Goal: Information Seeking & Learning: Learn about a topic

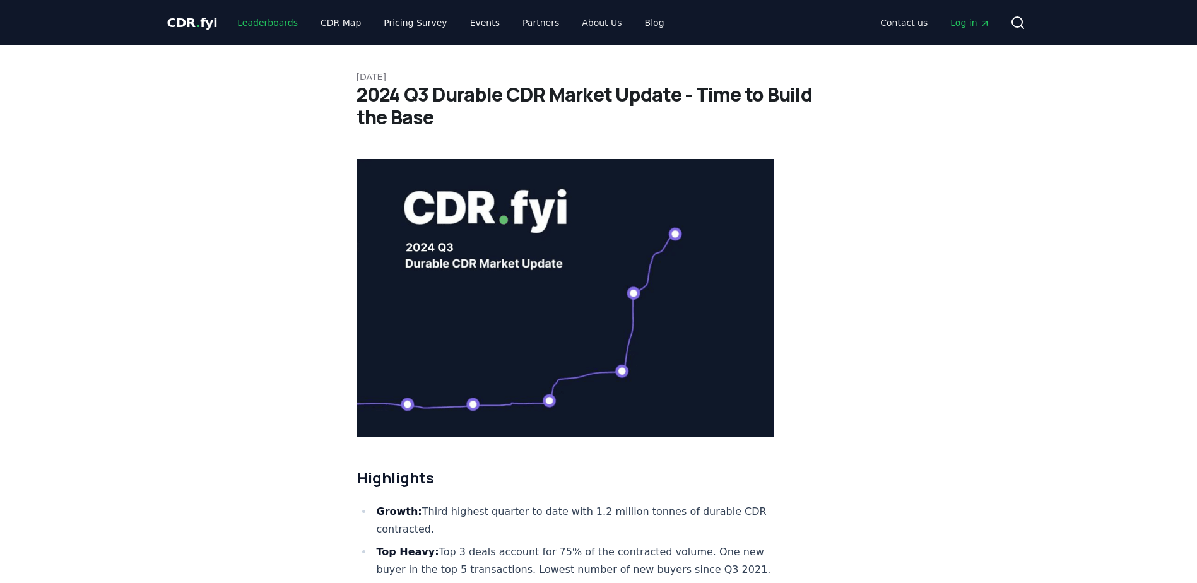
click at [275, 17] on link "Leaderboards" at bounding box center [267, 22] width 81 height 23
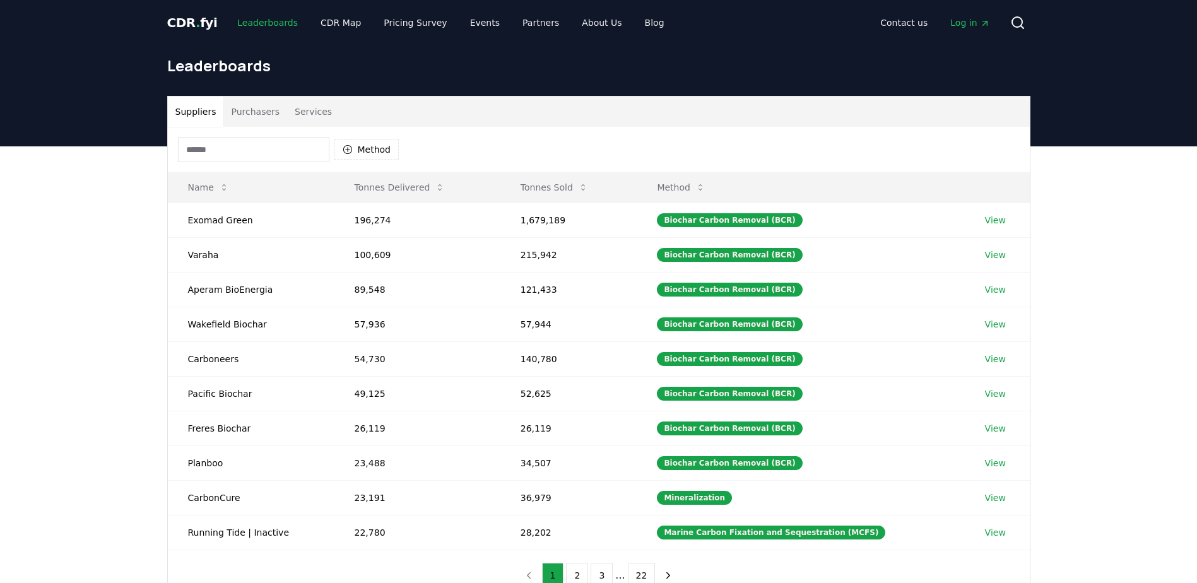
scroll to position [63, 0]
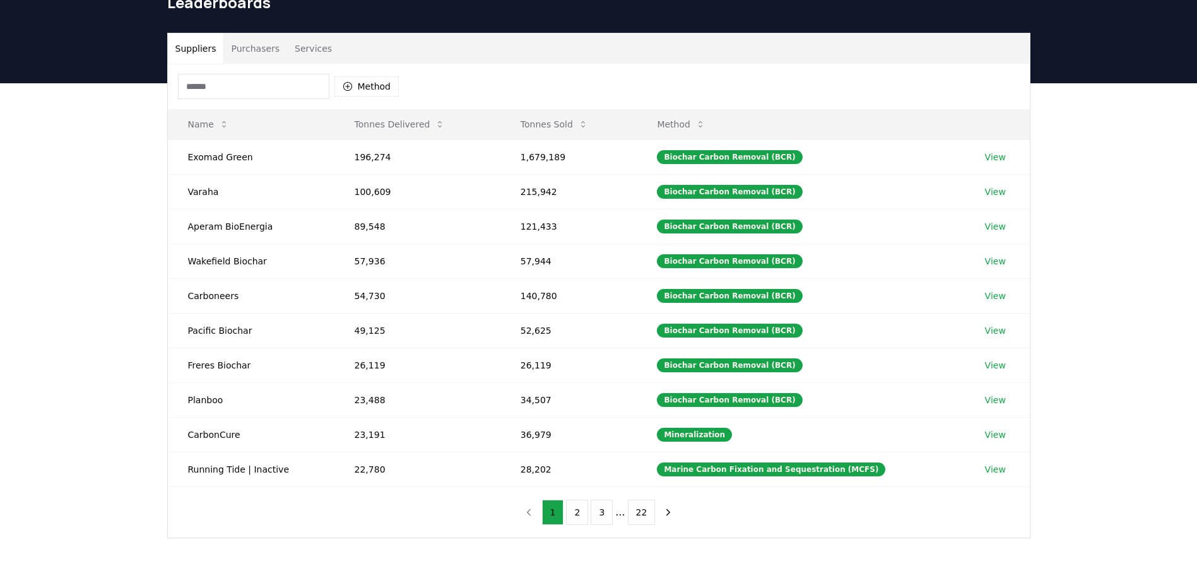
click at [251, 49] on button "Purchasers" at bounding box center [255, 48] width 64 height 30
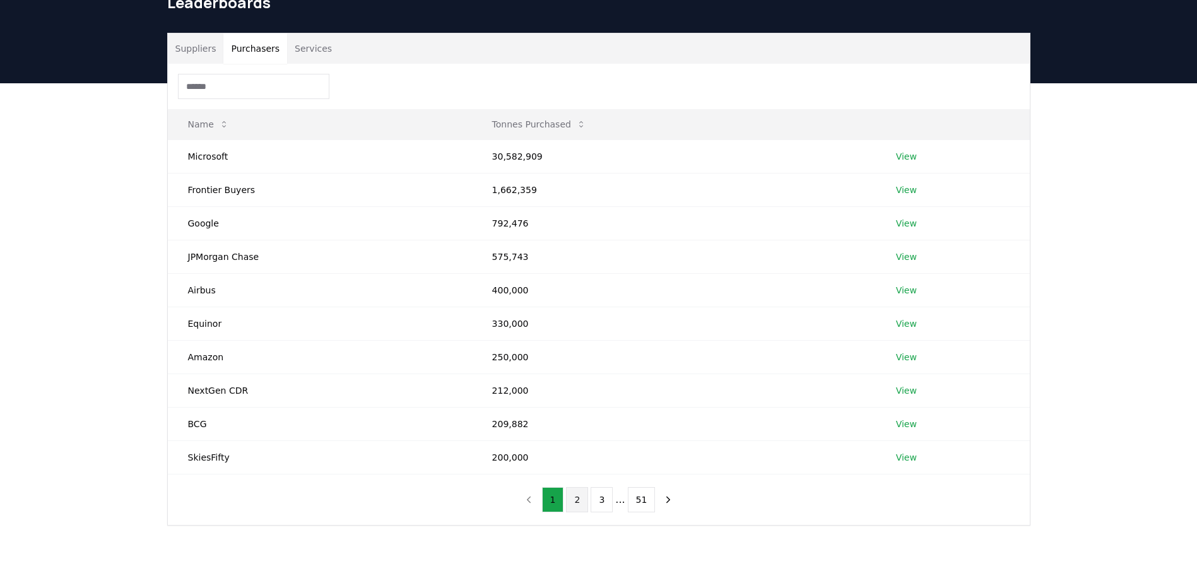
click at [583, 499] on button "2" at bounding box center [577, 499] width 22 height 25
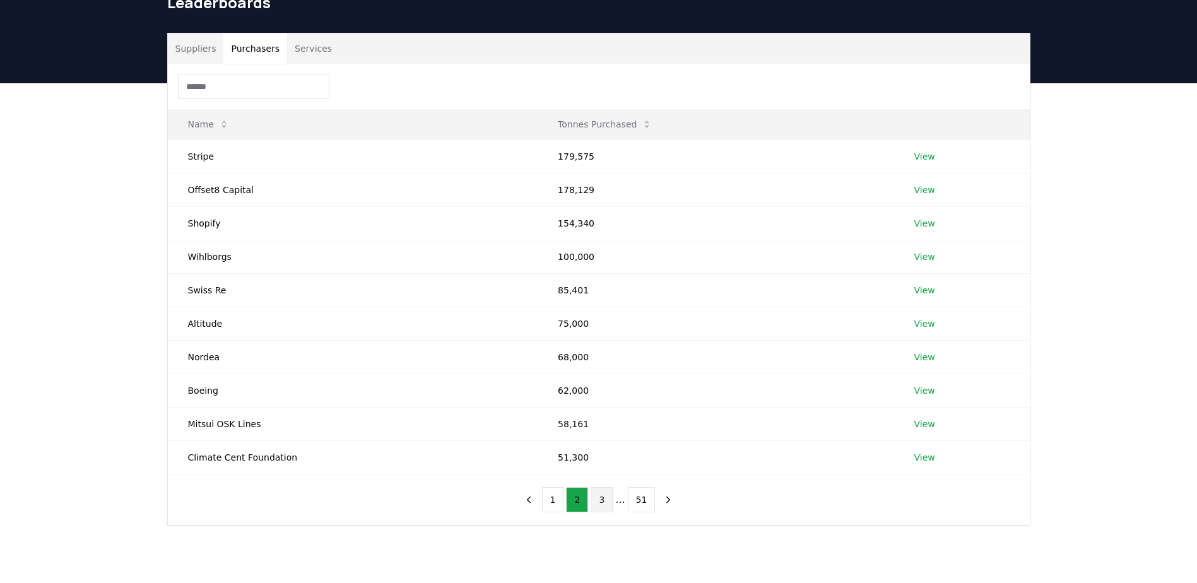
click at [604, 501] on button "3" at bounding box center [602, 499] width 22 height 25
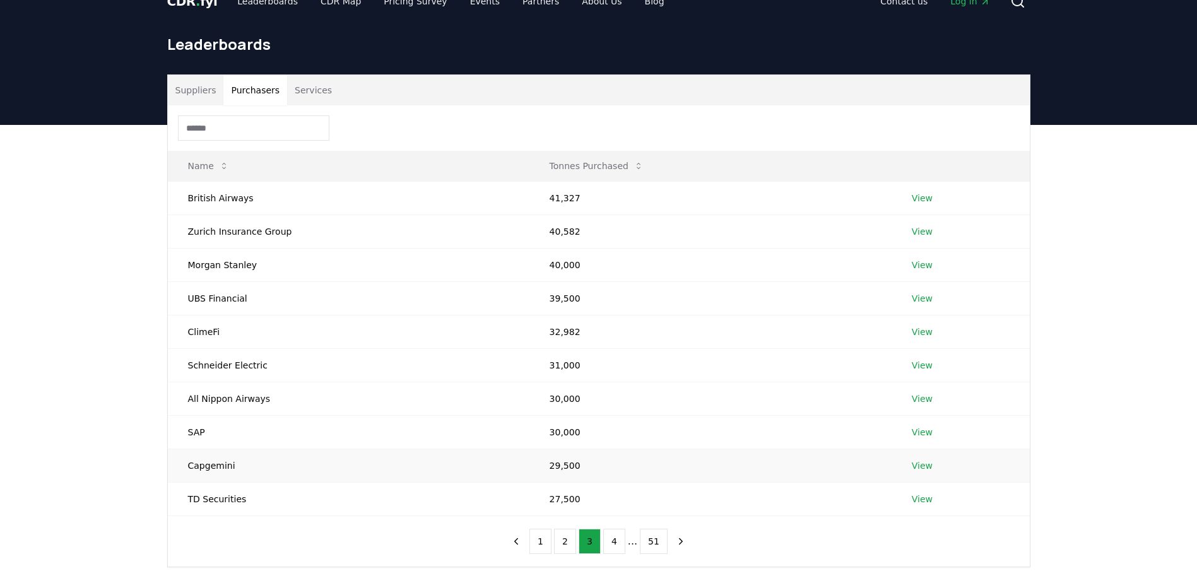
scroll to position [0, 0]
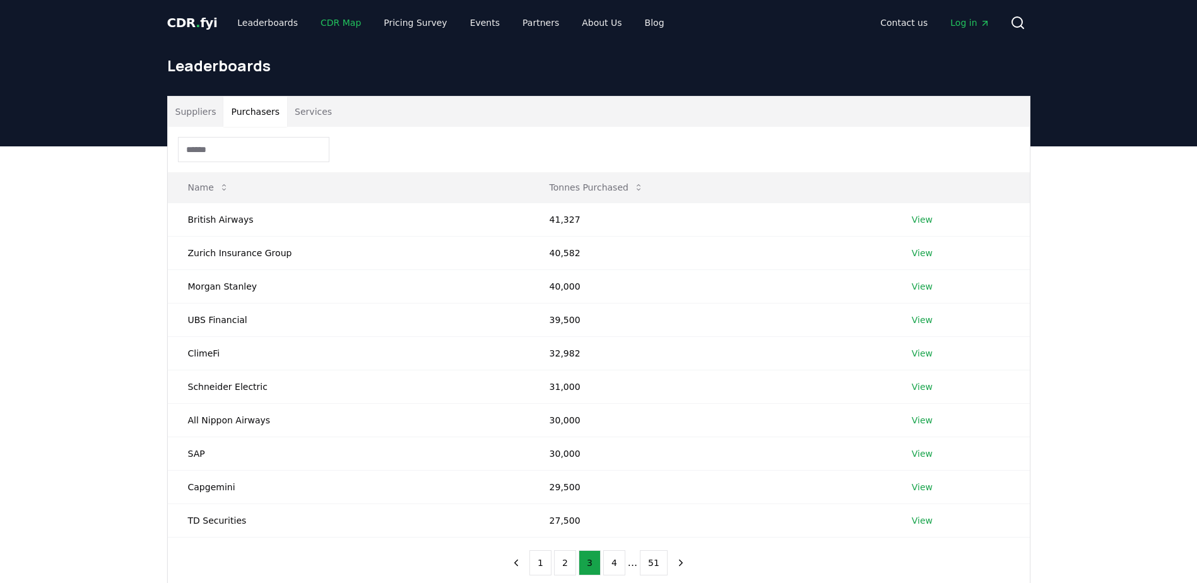
click at [337, 25] on link "CDR Map" at bounding box center [341, 22] width 61 height 23
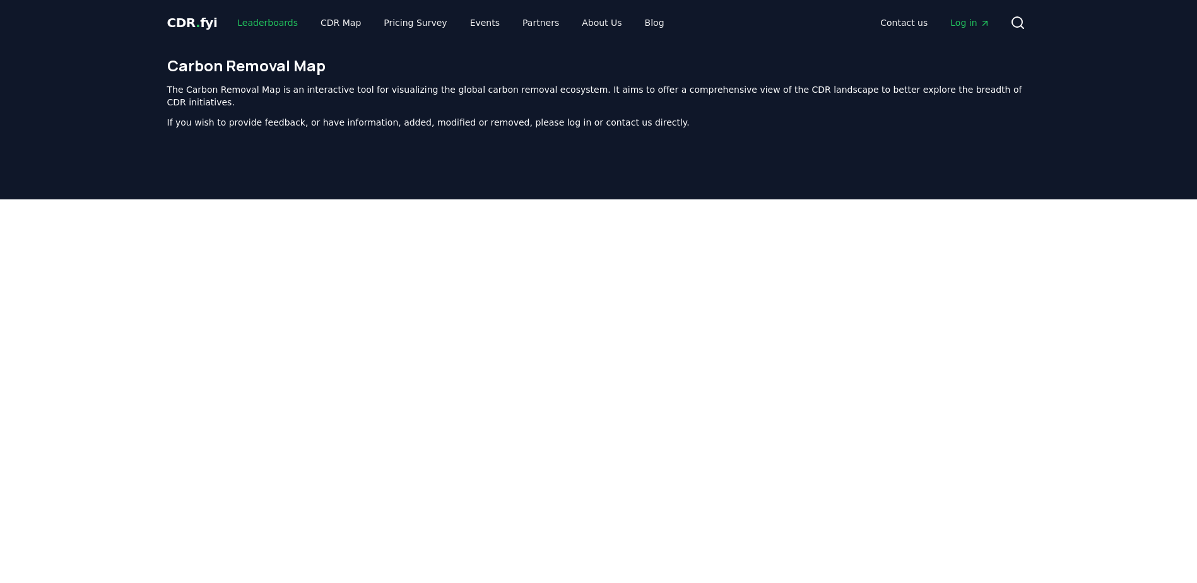
click at [292, 21] on link "Leaderboards" at bounding box center [267, 22] width 81 height 23
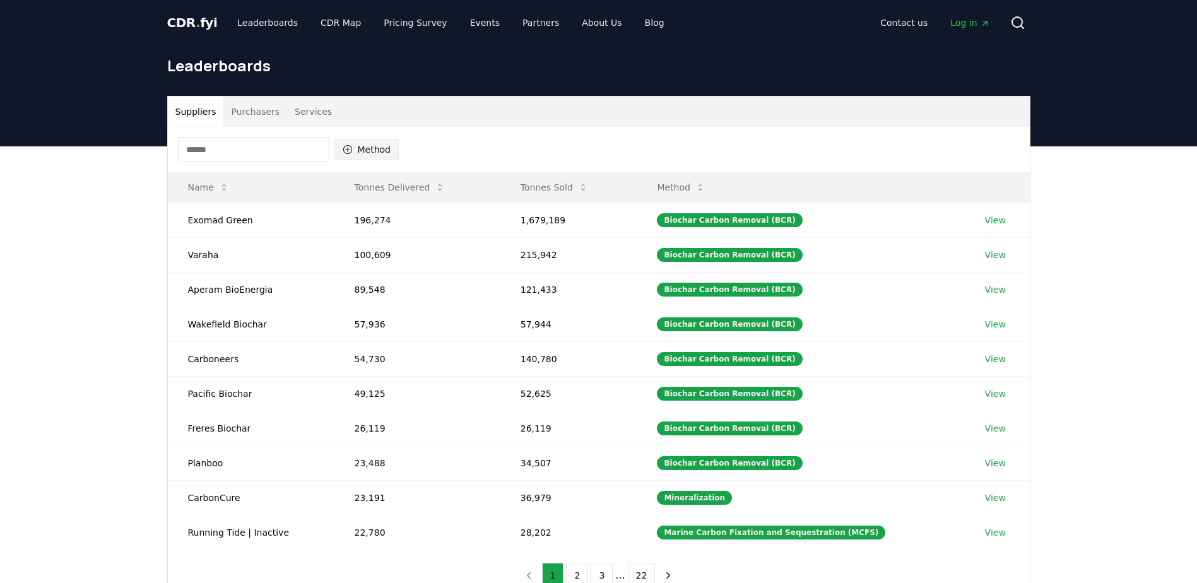
click at [388, 151] on button "Method" at bounding box center [367, 149] width 65 height 20
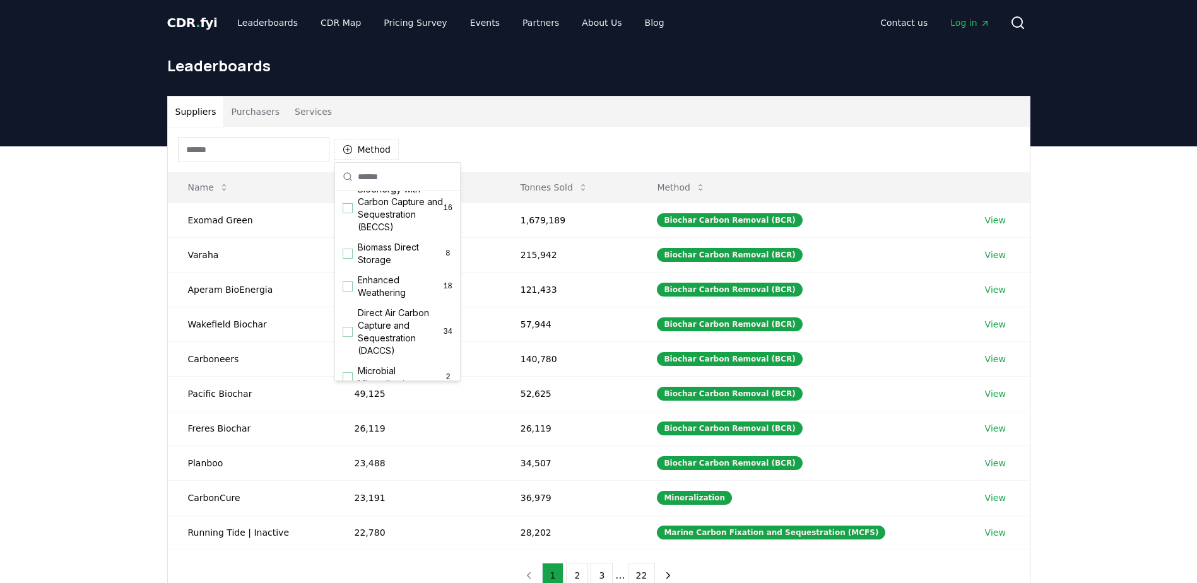
scroll to position [189, 0]
click at [346, 306] on div "Suggestions" at bounding box center [348, 301] width 10 height 10
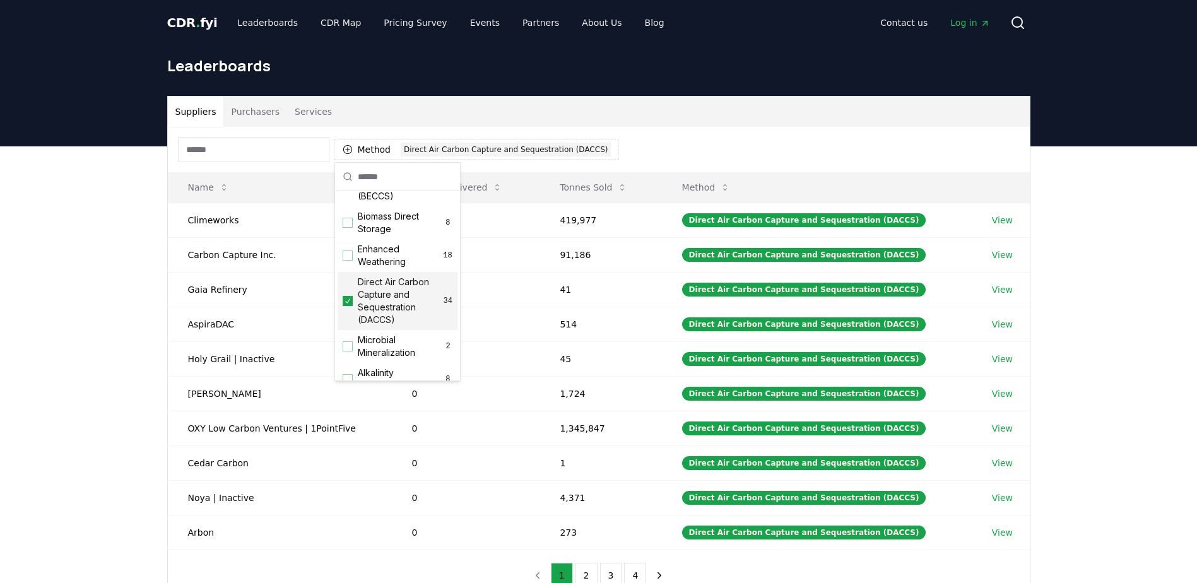
click at [102, 281] on div "Suppliers Purchasers Services Method 1 Direct Air Carbon Capture and Sequestrat…" at bounding box center [598, 399] width 1197 height 506
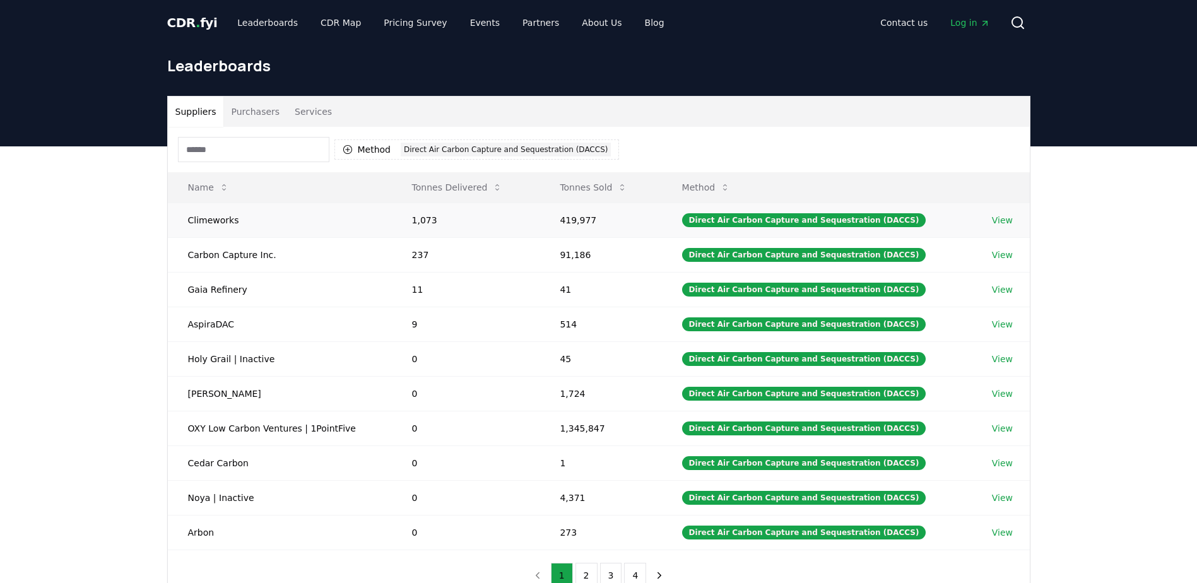
click at [1002, 220] on link "View" at bounding box center [1002, 220] width 21 height 13
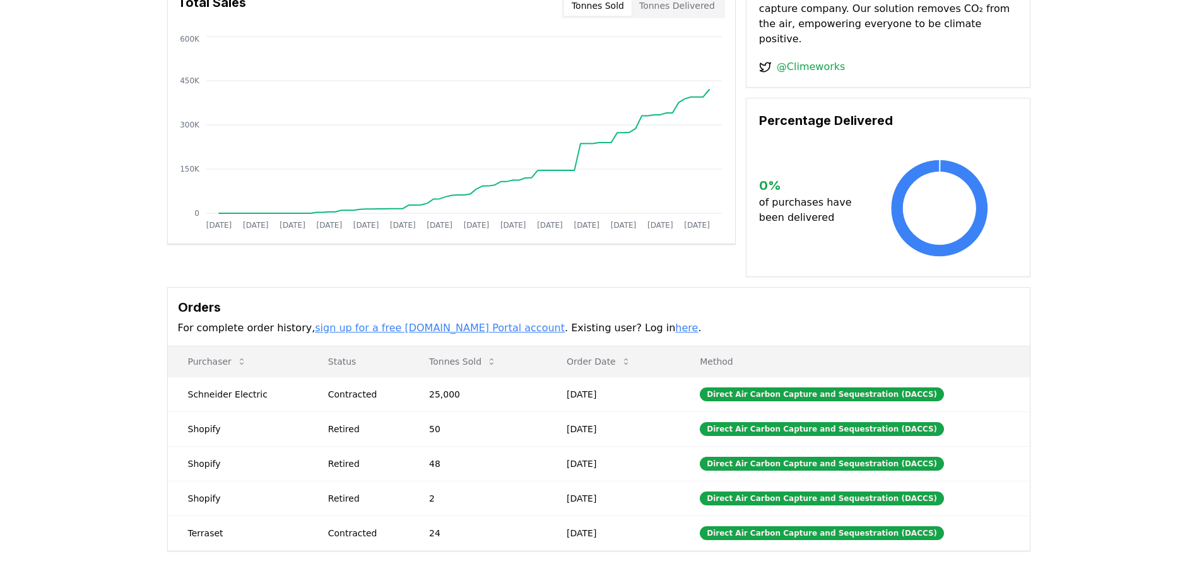
scroll to position [126, 0]
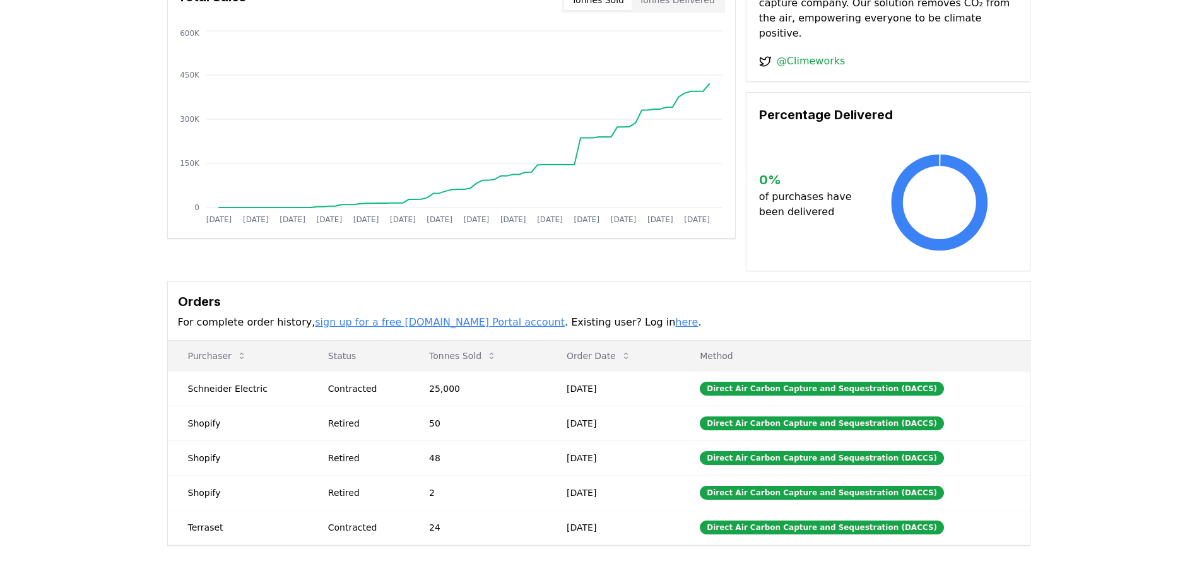
click at [400, 316] on link "sign up for a free CDR.fyi Portal account" at bounding box center [440, 322] width 250 height 12
click at [230, 382] on td "Schneider Electric" at bounding box center [238, 388] width 140 height 35
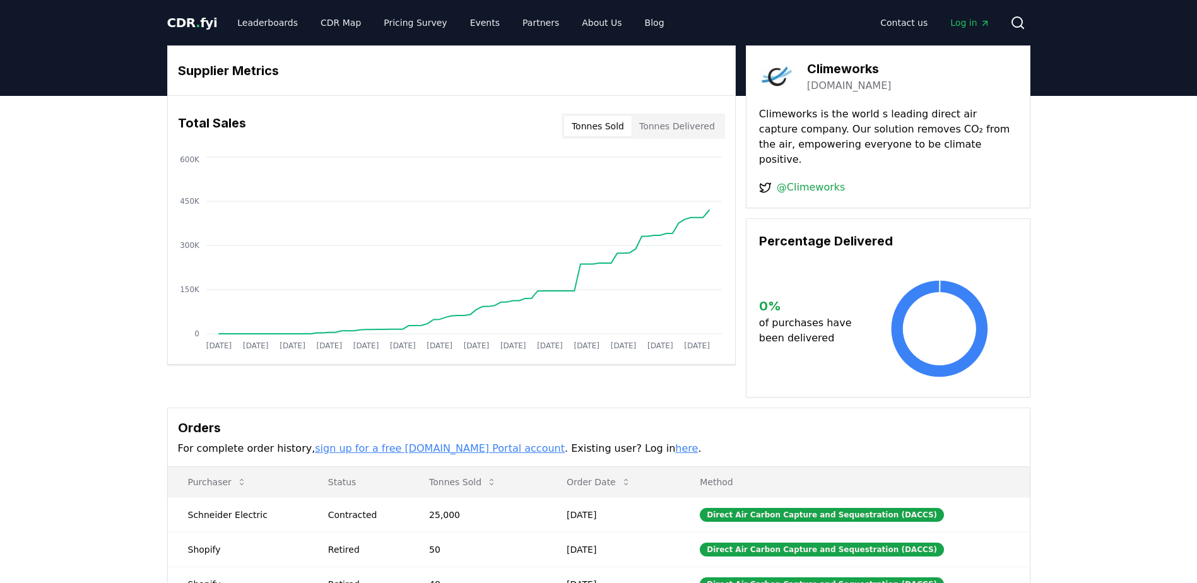
click at [660, 125] on button "Tonnes Delivered" at bounding box center [677, 126] width 91 height 20
click at [606, 126] on button "Tonnes Sold" at bounding box center [598, 126] width 68 height 20
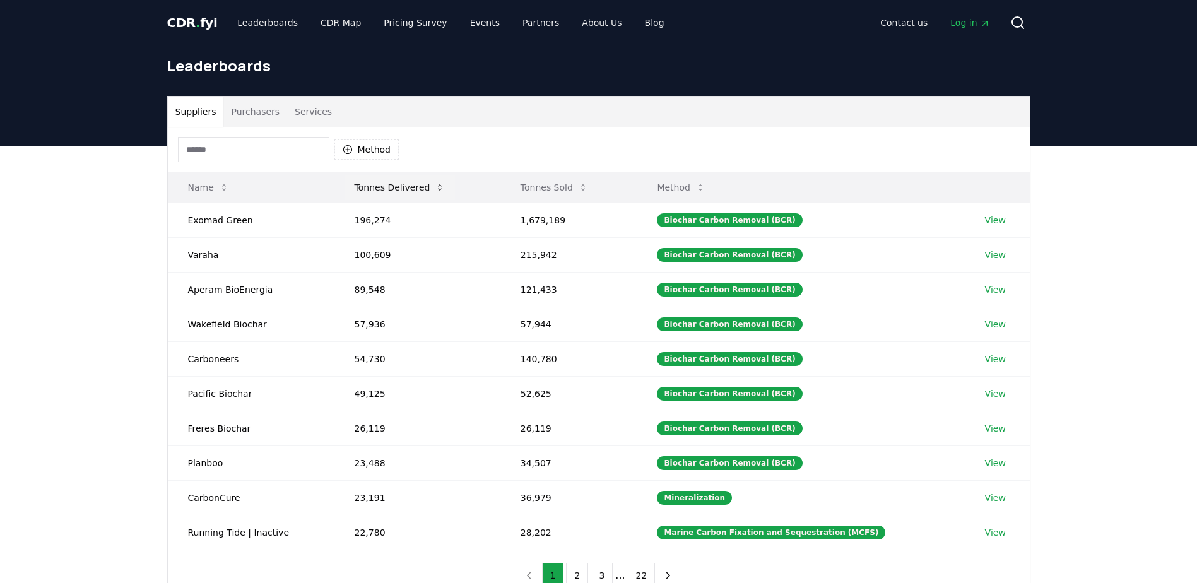
click at [386, 182] on button "Tonnes Delivered" at bounding box center [400, 187] width 111 height 25
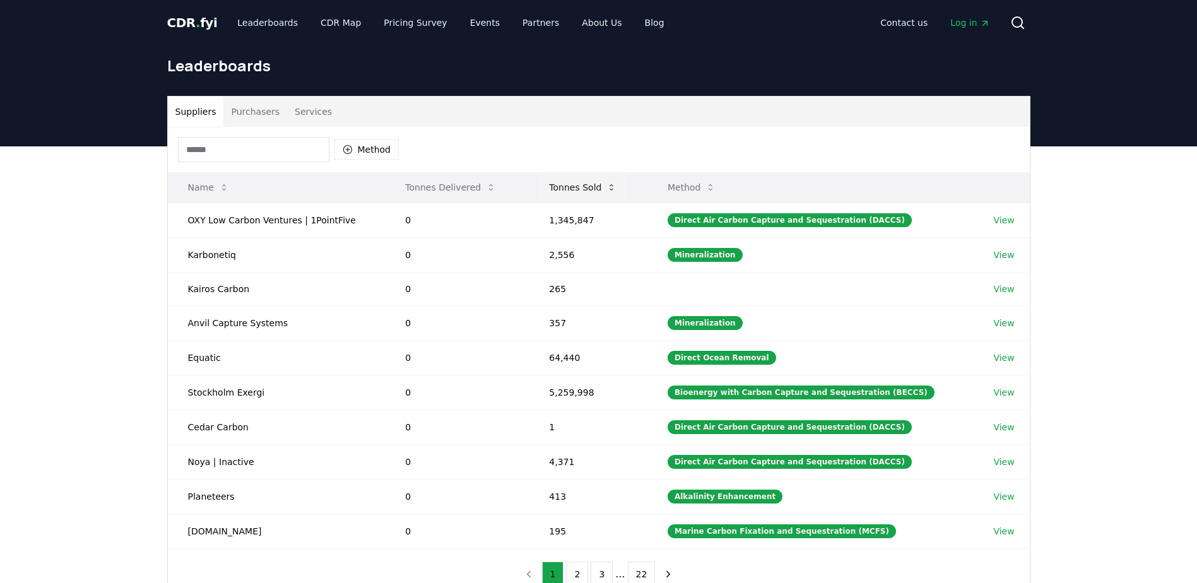
click at [589, 191] on button "Tonnes Sold" at bounding box center [583, 187] width 88 height 25
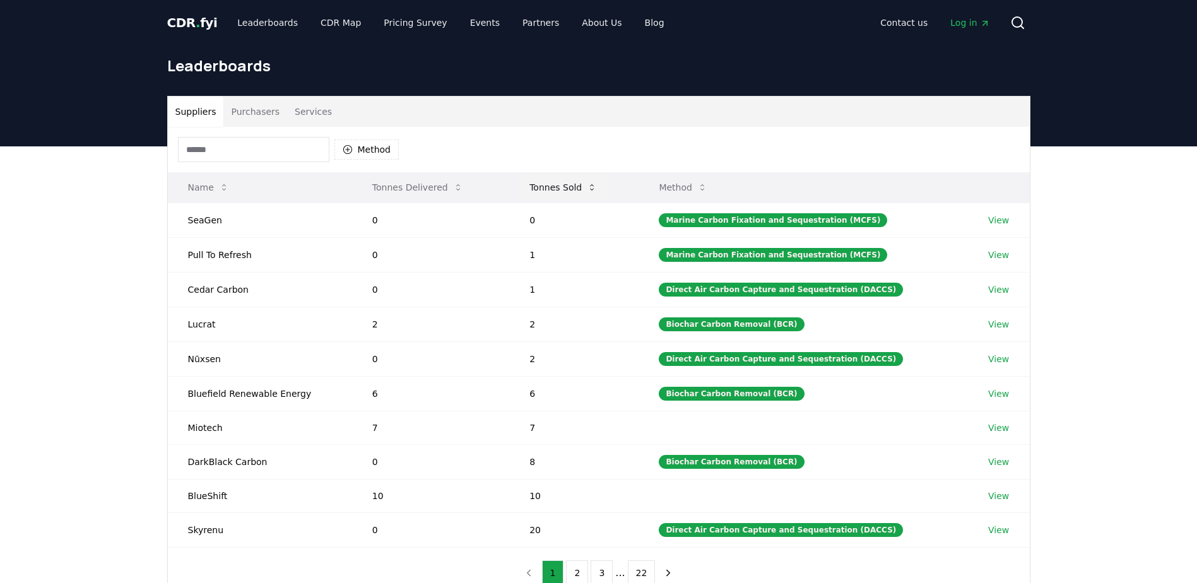
click at [589, 191] on button "Tonnes Sold" at bounding box center [563, 187] width 88 height 25
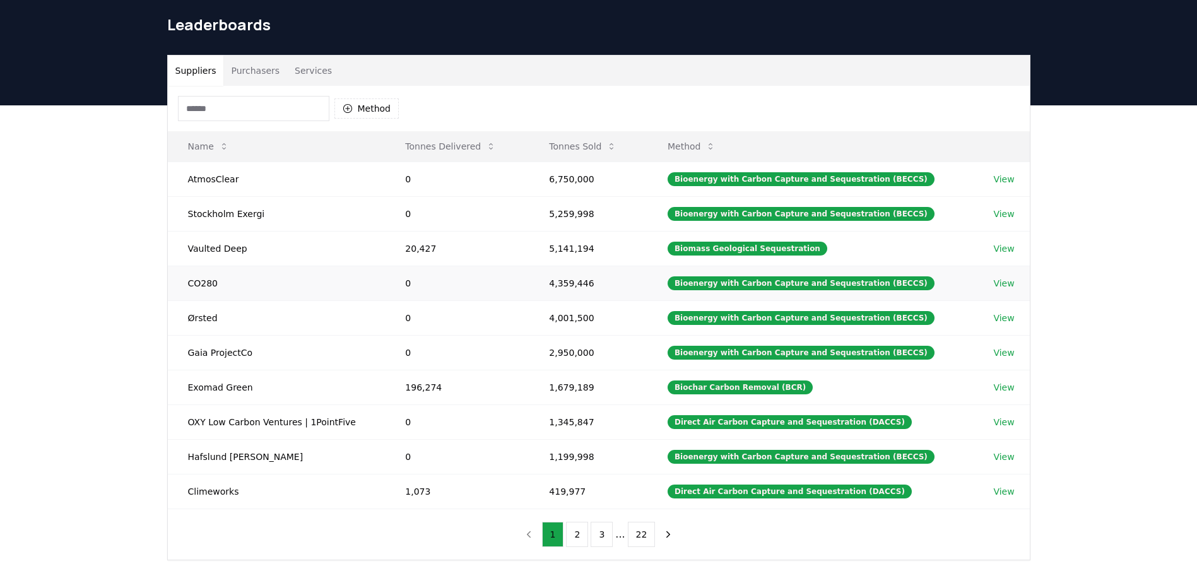
scroll to position [63, 0]
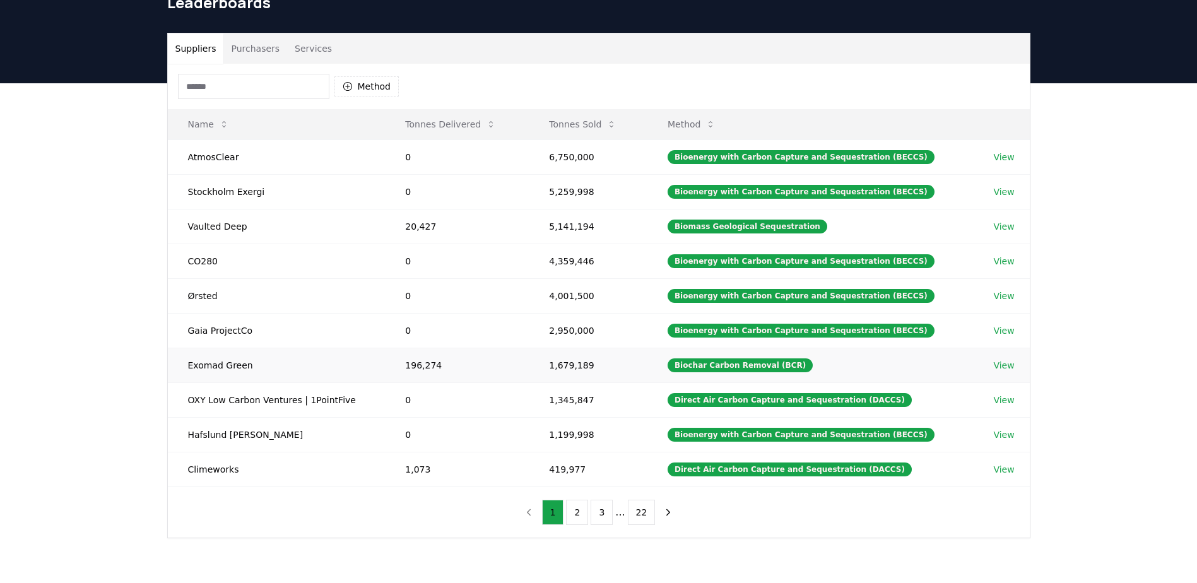
click at [234, 371] on td "Exomad Green" at bounding box center [277, 365] width 218 height 35
click at [252, 357] on td "Exomad Green" at bounding box center [277, 365] width 218 height 35
click at [256, 364] on td "Exomad Green" at bounding box center [277, 365] width 218 height 35
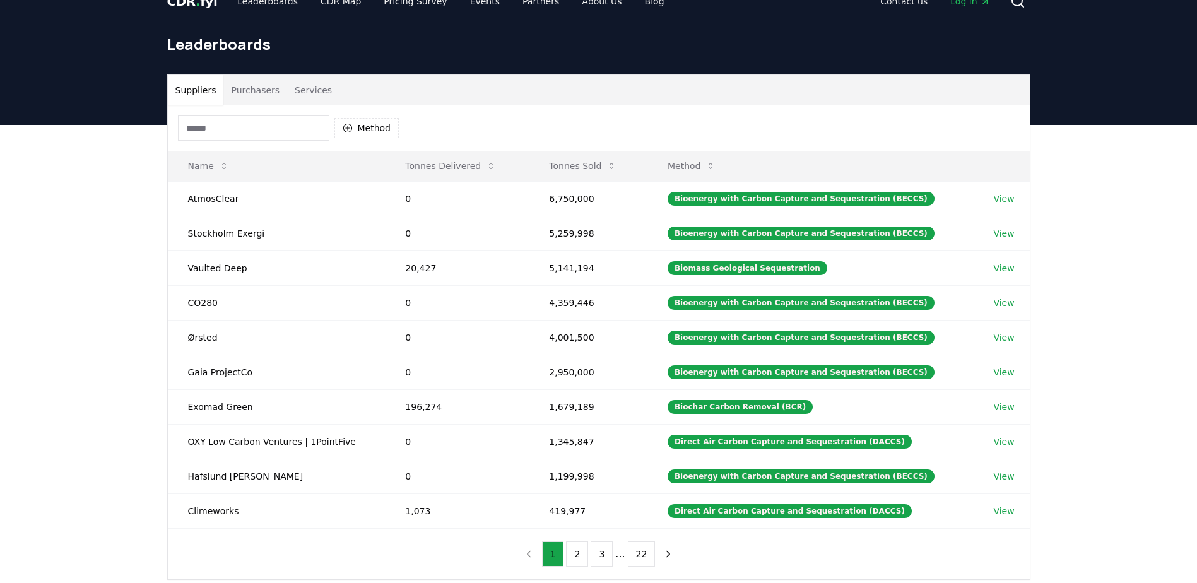
scroll to position [0, 0]
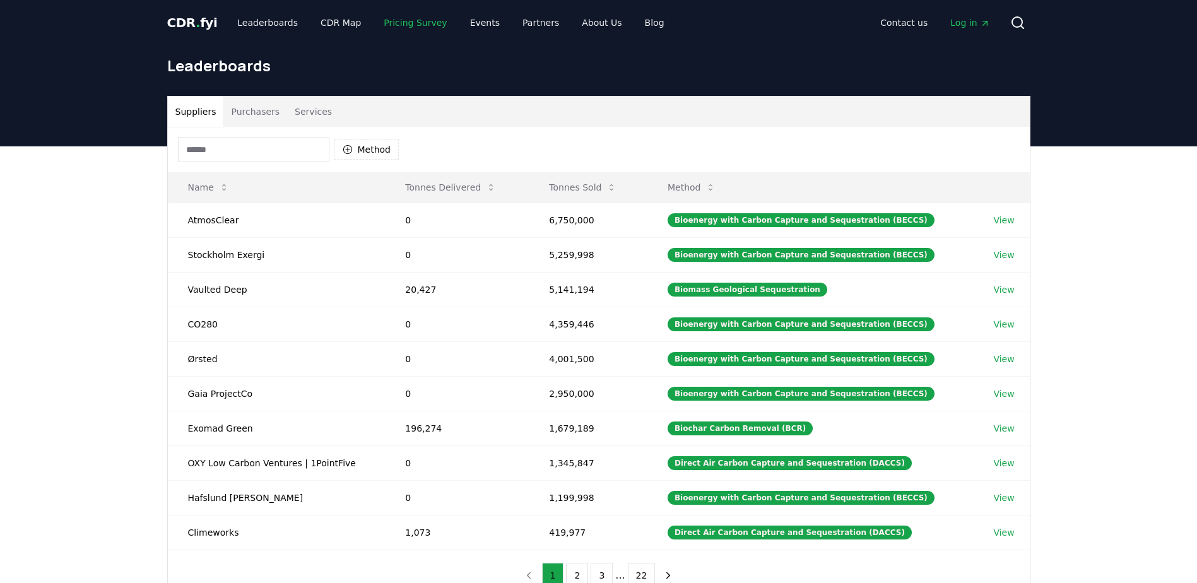
click at [391, 25] on link "Pricing Survey" at bounding box center [415, 22] width 83 height 23
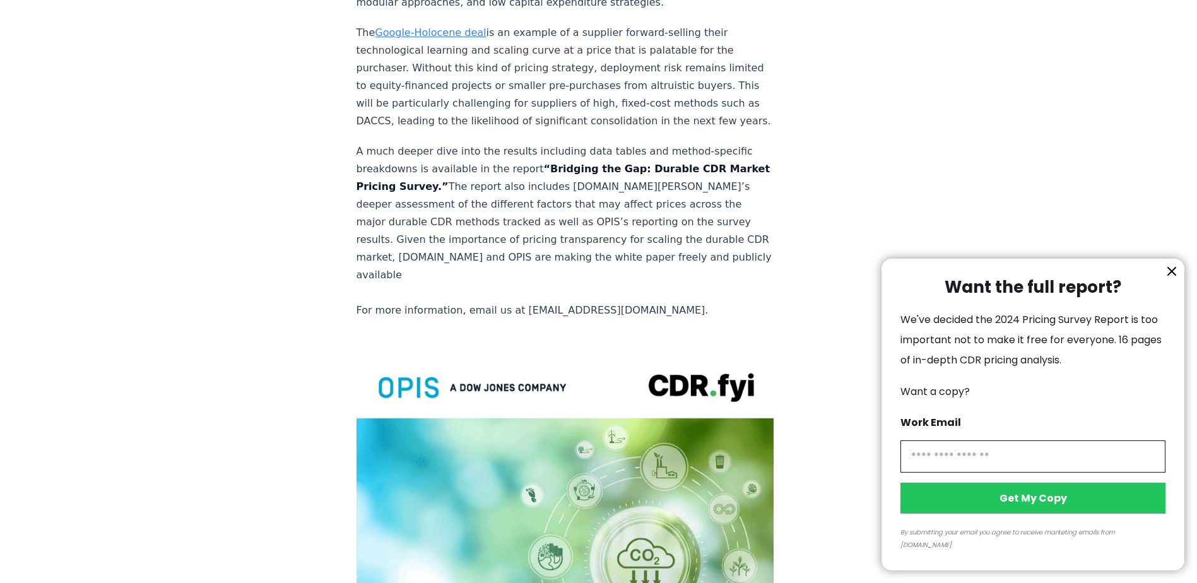
scroll to position [2588, 0]
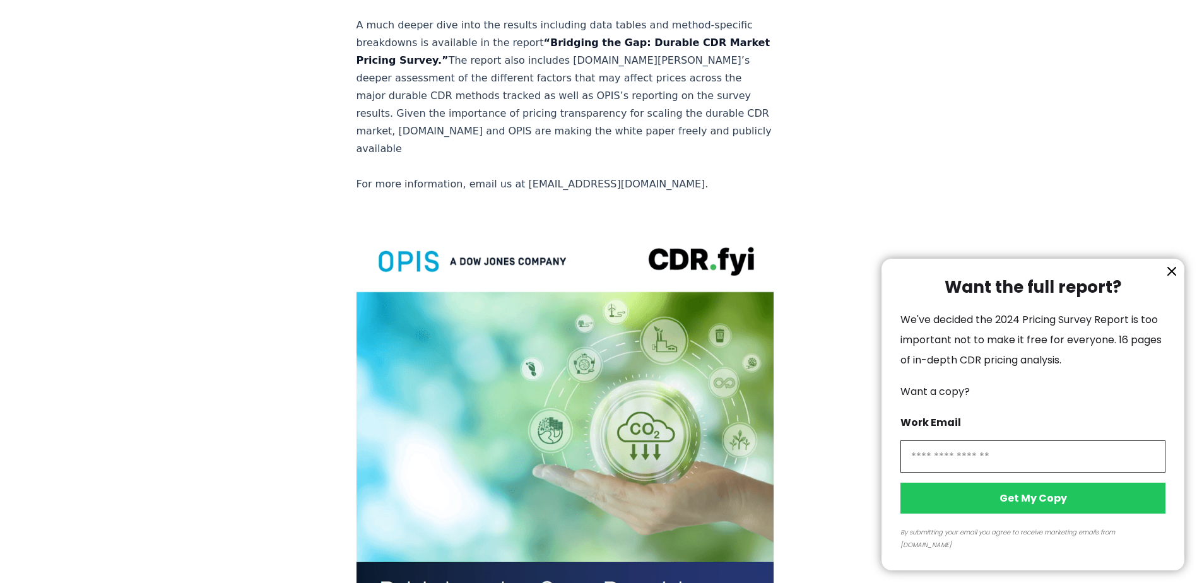
click at [486, 388] on div at bounding box center [598, 291] width 1197 height 583
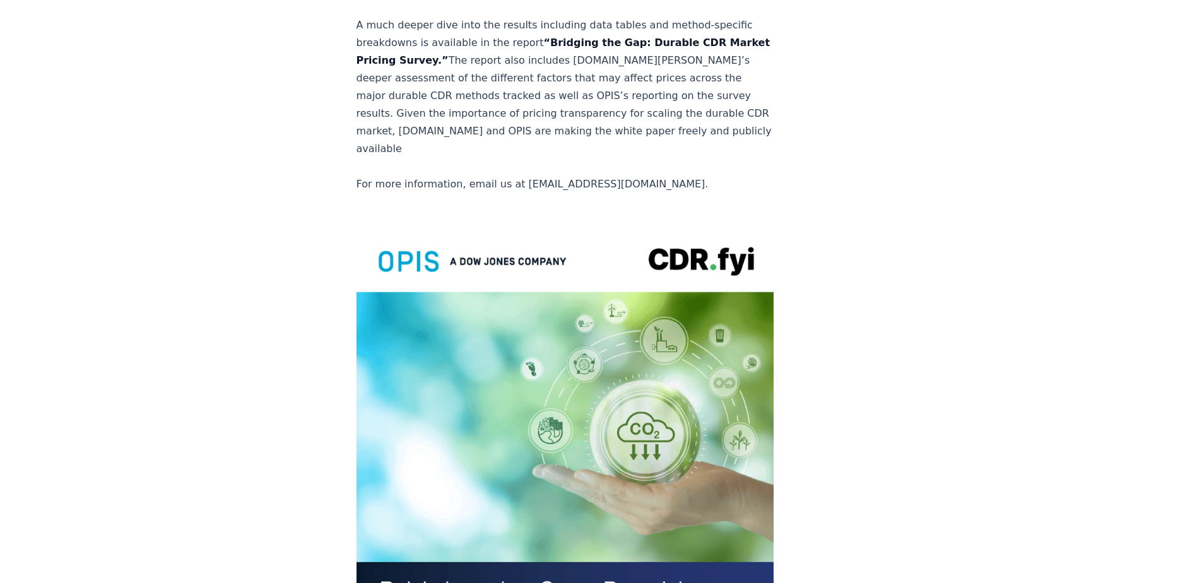
click at [472, 403] on img at bounding box center [566, 495] width 418 height 545
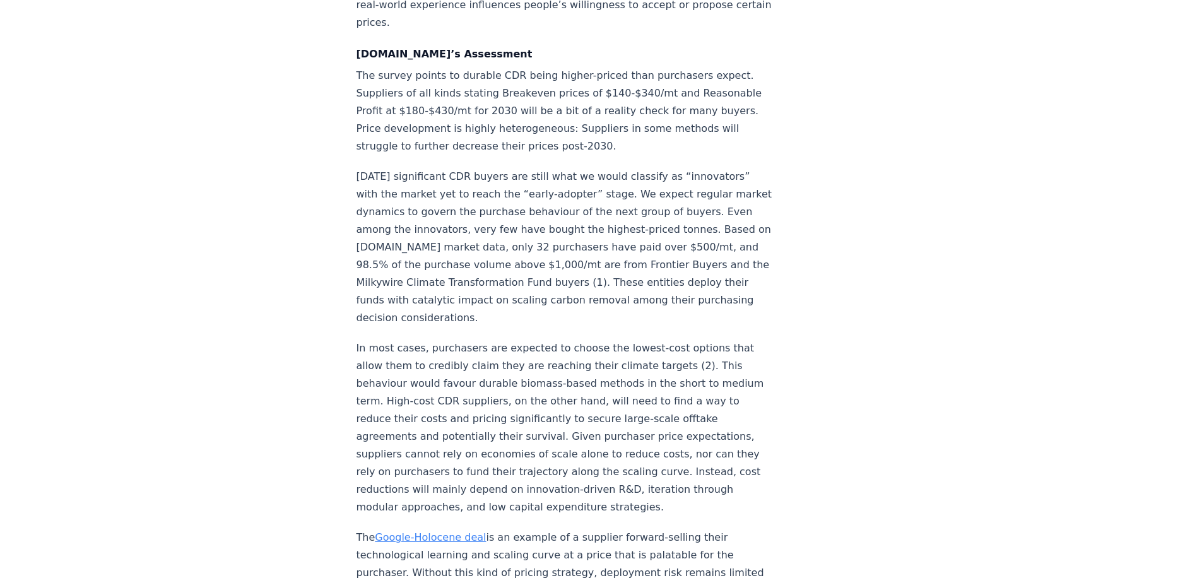
scroll to position [2020, 0]
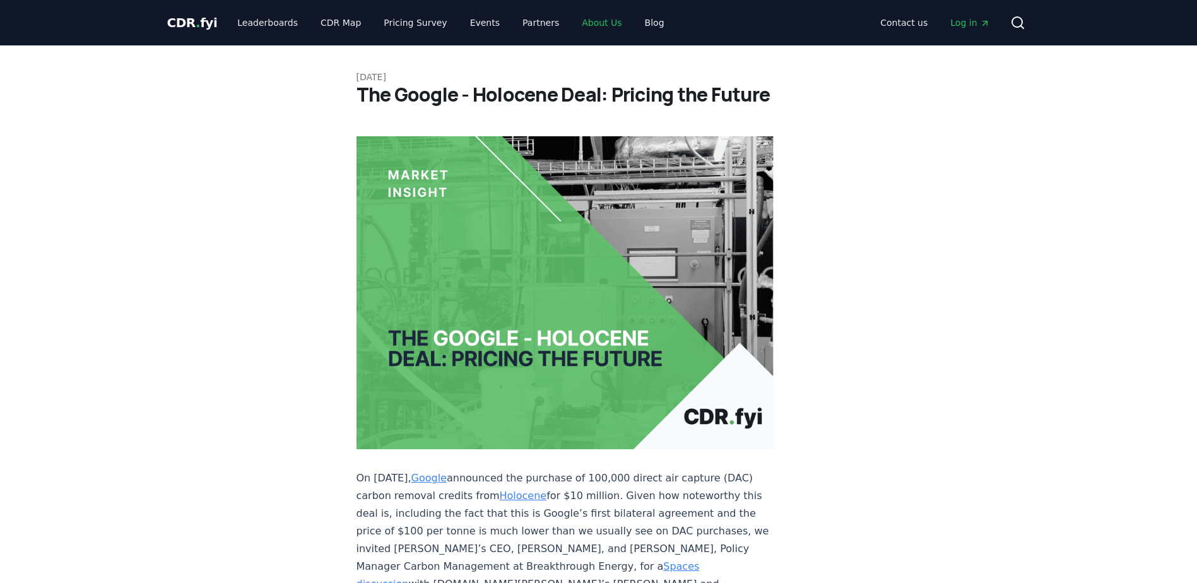
click at [572, 21] on link "About Us" at bounding box center [602, 22] width 60 height 23
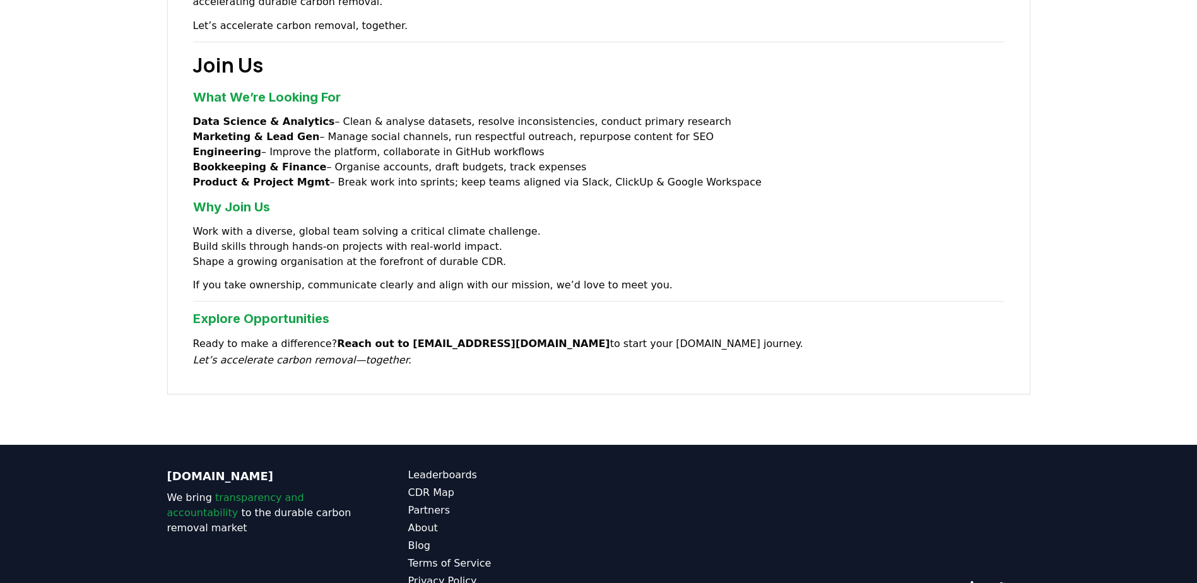
scroll to position [977, 0]
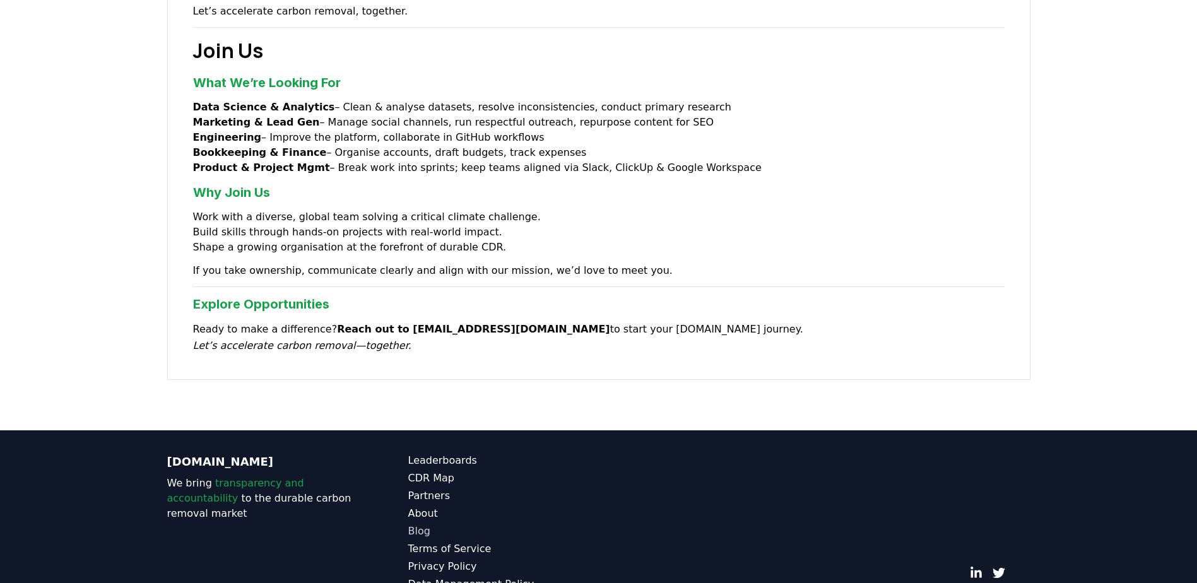
click at [410, 524] on link "Blog" at bounding box center [503, 531] width 191 height 15
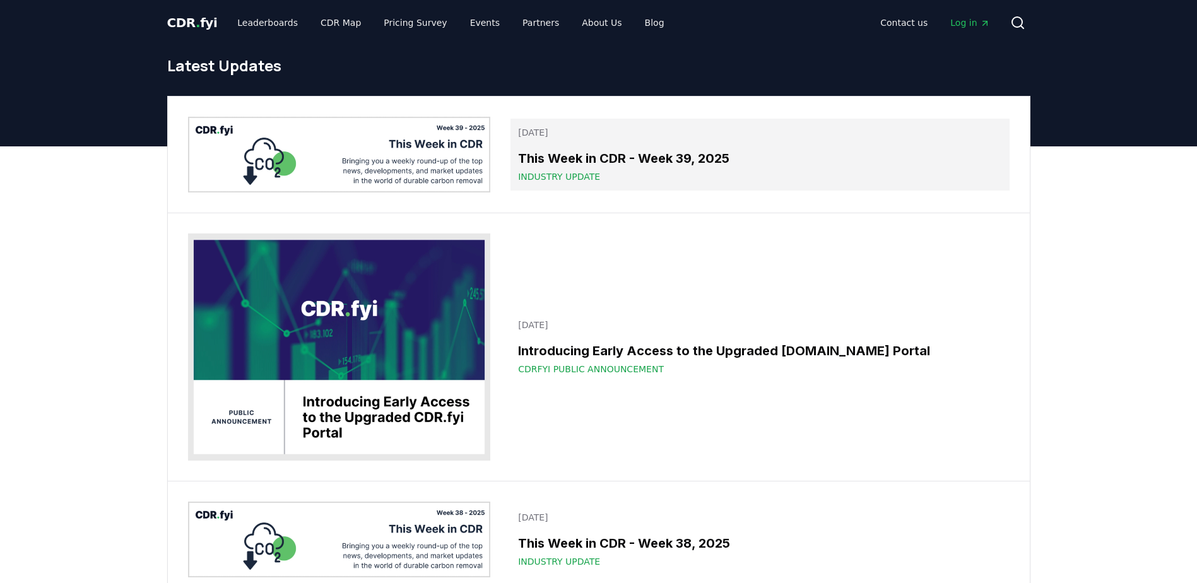
click at [565, 182] on span "Industry Update" at bounding box center [559, 176] width 82 height 13
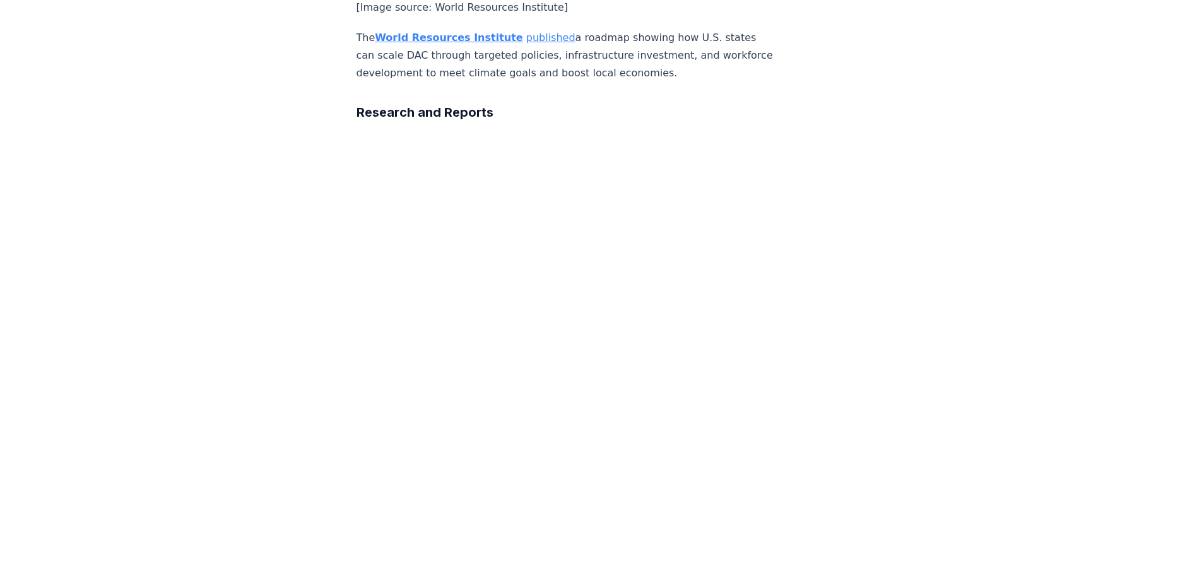
scroll to position [3913, 0]
